Goal: Information Seeking & Learning: Compare options

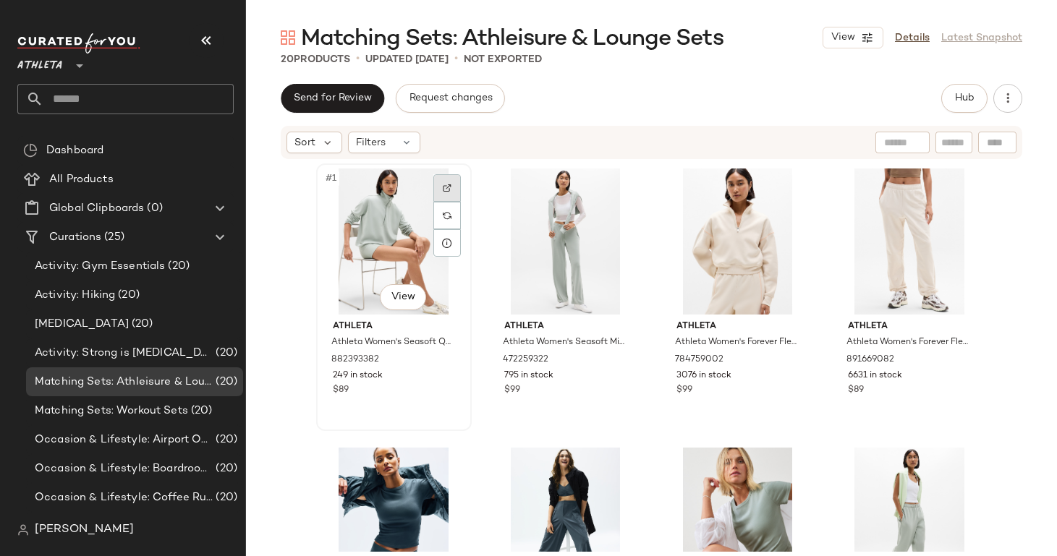
click at [443, 192] on img at bounding box center [447, 188] width 9 height 9
click at [615, 185] on img at bounding box center [618, 188] width 9 height 9
click at [779, 185] on div at bounding box center [790, 187] width 27 height 27
click at [948, 180] on div at bounding box center [961, 187] width 27 height 27
click at [435, 461] on div at bounding box center [446, 466] width 27 height 27
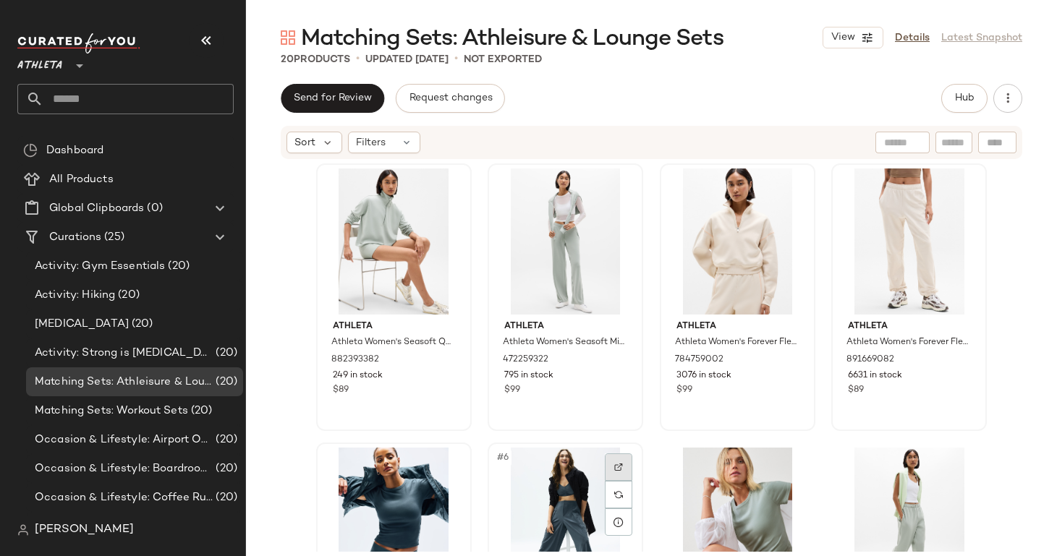
click at [614, 472] on div at bounding box center [618, 466] width 27 height 27
click at [786, 463] on img at bounding box center [790, 467] width 9 height 9
click at [965, 456] on div at bounding box center [961, 466] width 27 height 27
